Goal: Task Accomplishment & Management: Manage account settings

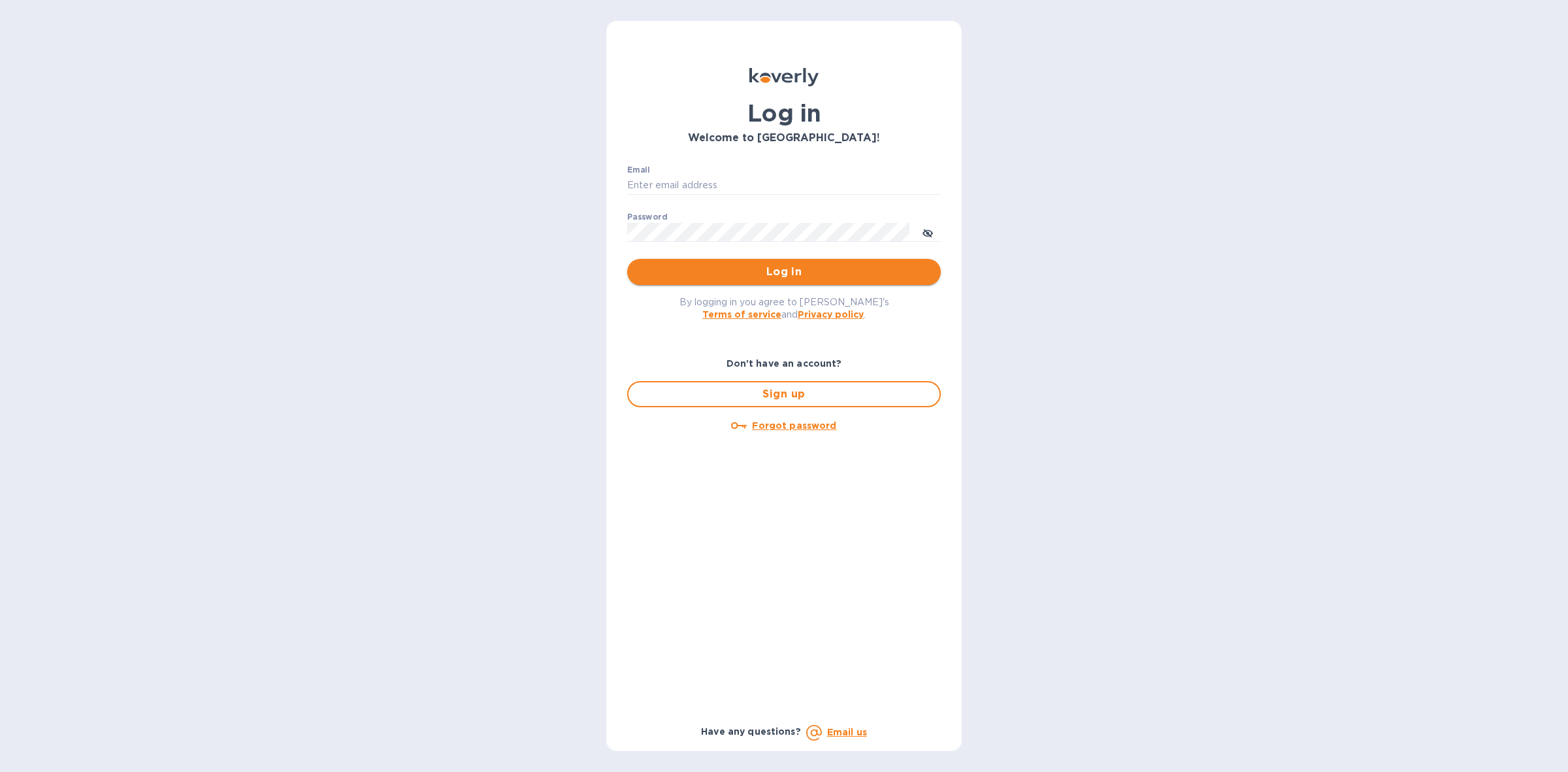
type input "edy.jun@neptuneus.com"
click at [765, 272] on span "Log in" at bounding box center [784, 272] width 293 height 15
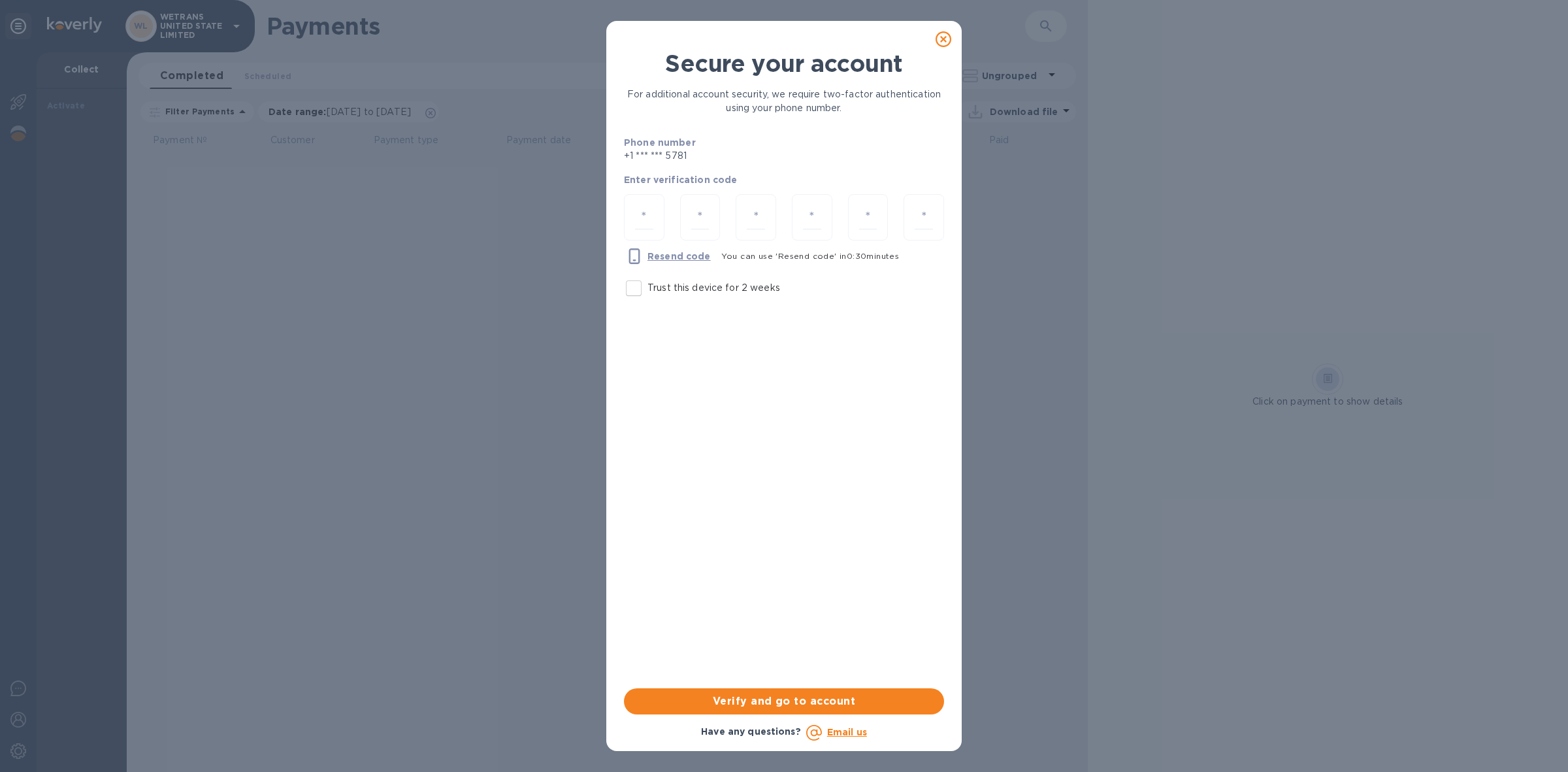
click at [640, 291] on input "Trust this device for 2 weeks" at bounding box center [634, 288] width 28 height 28
checkbox input "true"
click at [653, 217] on div at bounding box center [644, 217] width 40 height 46
type input "9"
type input "6"
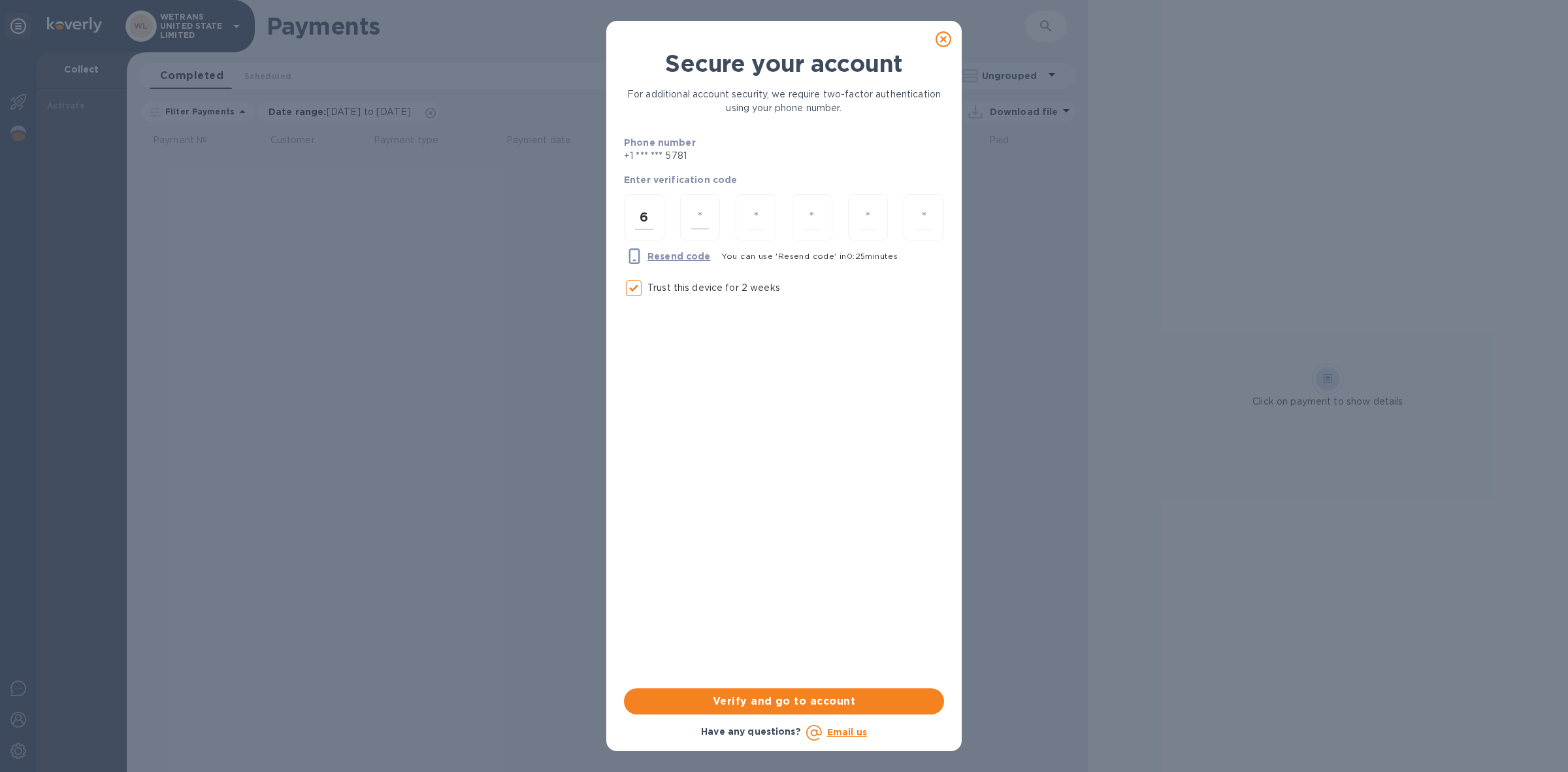
type input "9"
type input "3"
type input "2"
type input "0"
type input "2"
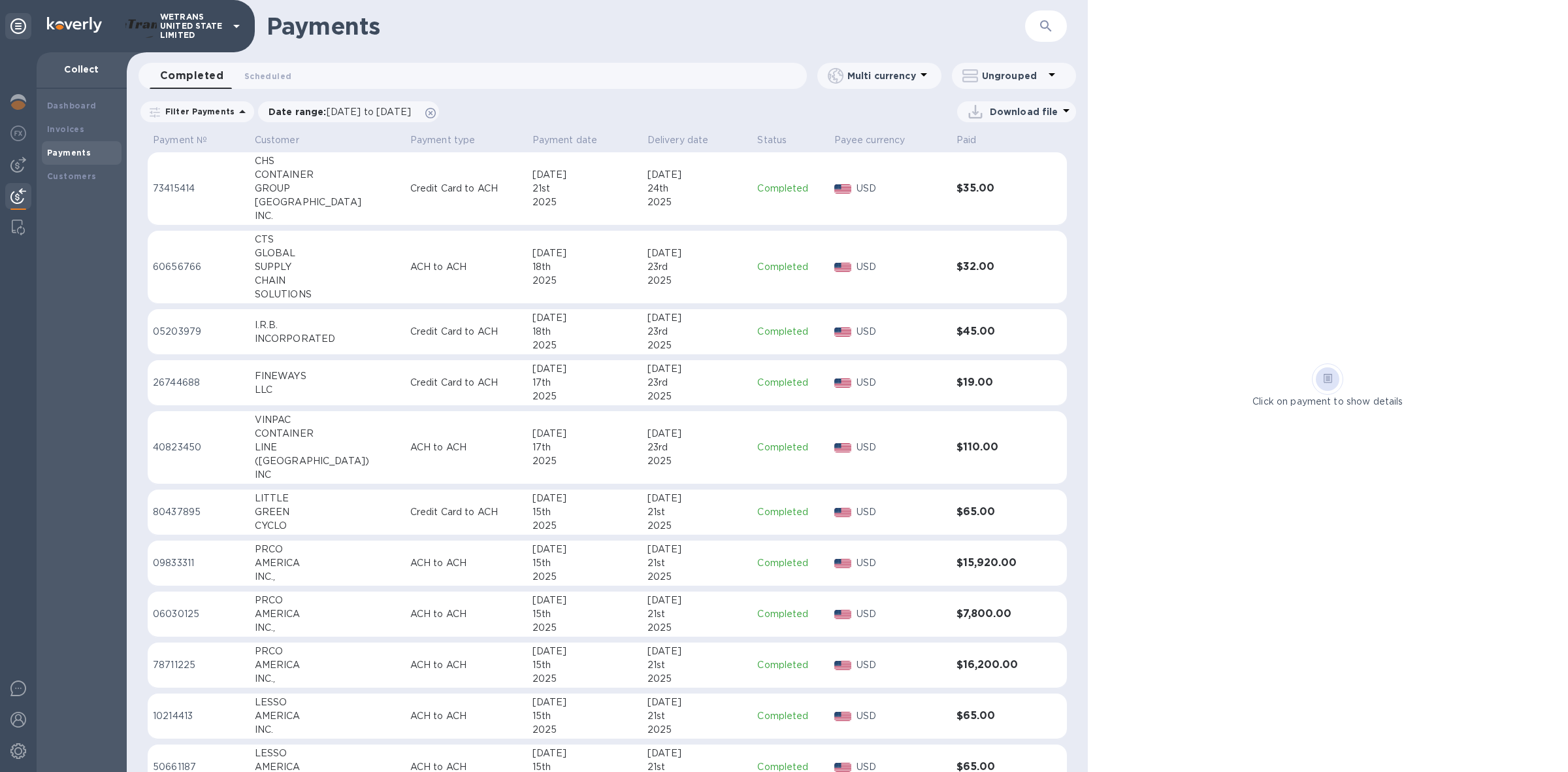
click at [199, 27] on p "WETRANS UNITED STATE LIMITED" at bounding box center [192, 26] width 65 height 28
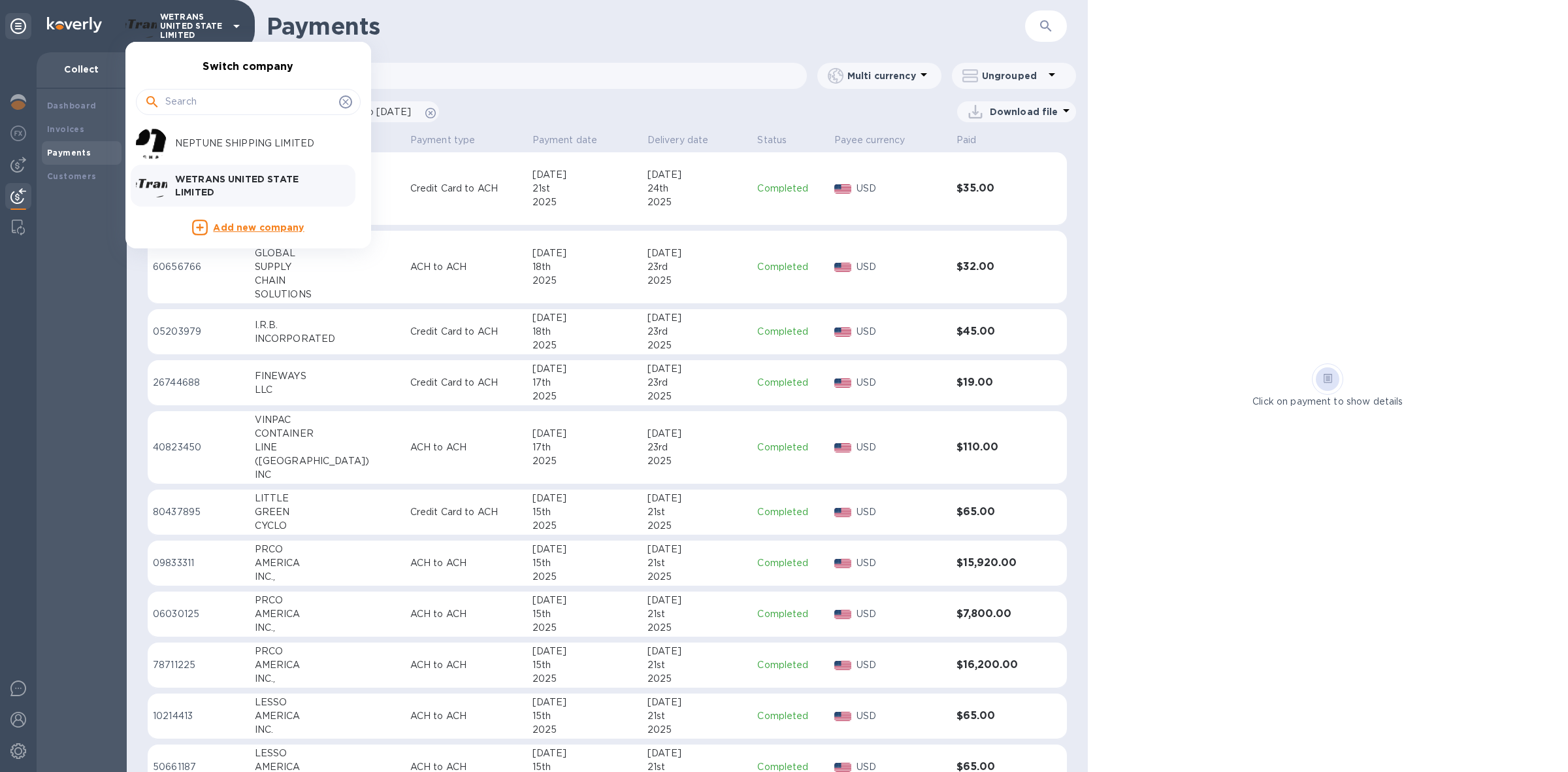
click at [194, 157] on div "NEPTUNE SHIPPING LIMITED" at bounding box center [237, 144] width 204 height 32
